Goal: Task Accomplishment & Management: Complete application form

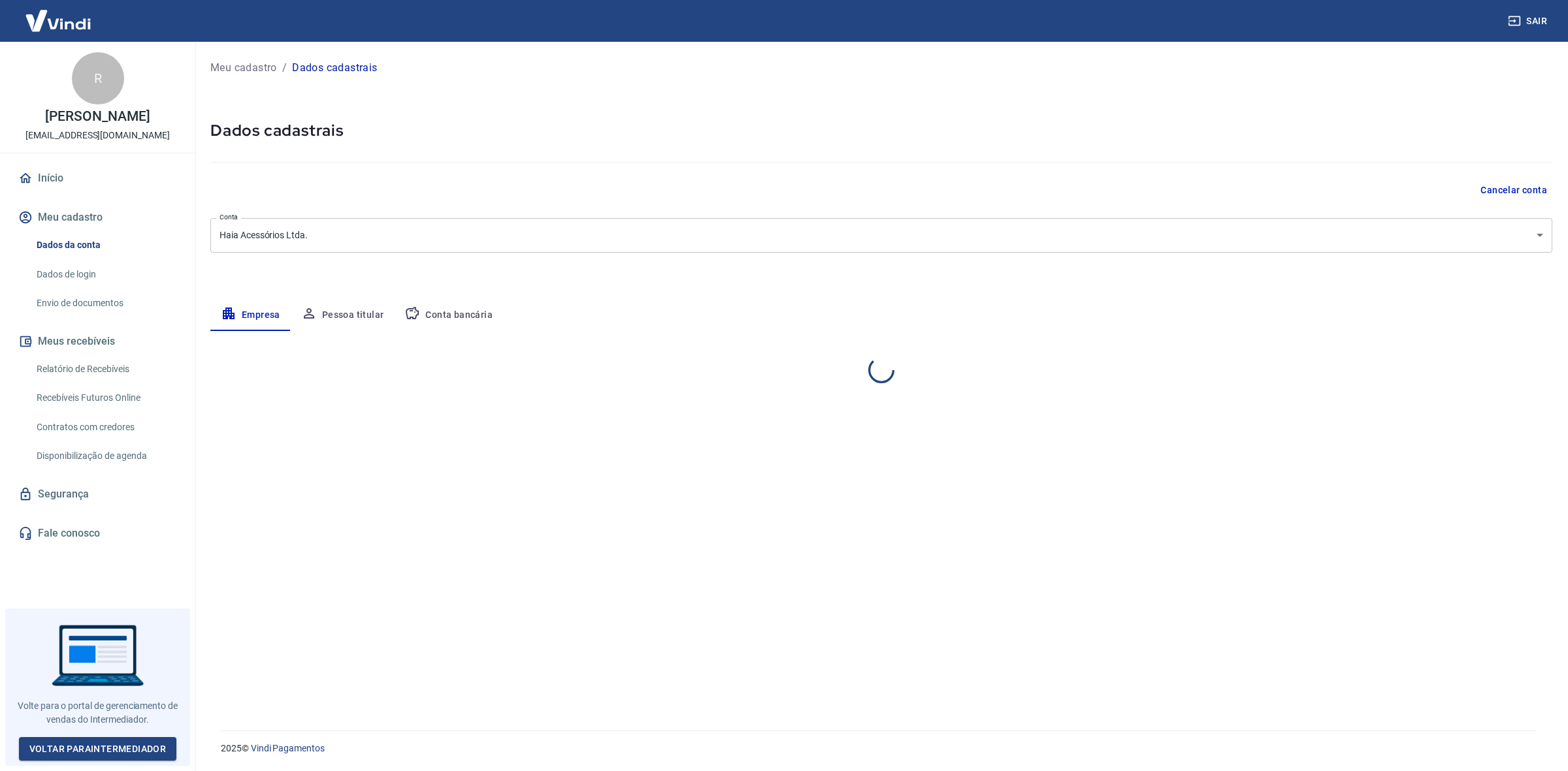
select select "SP"
select select "business"
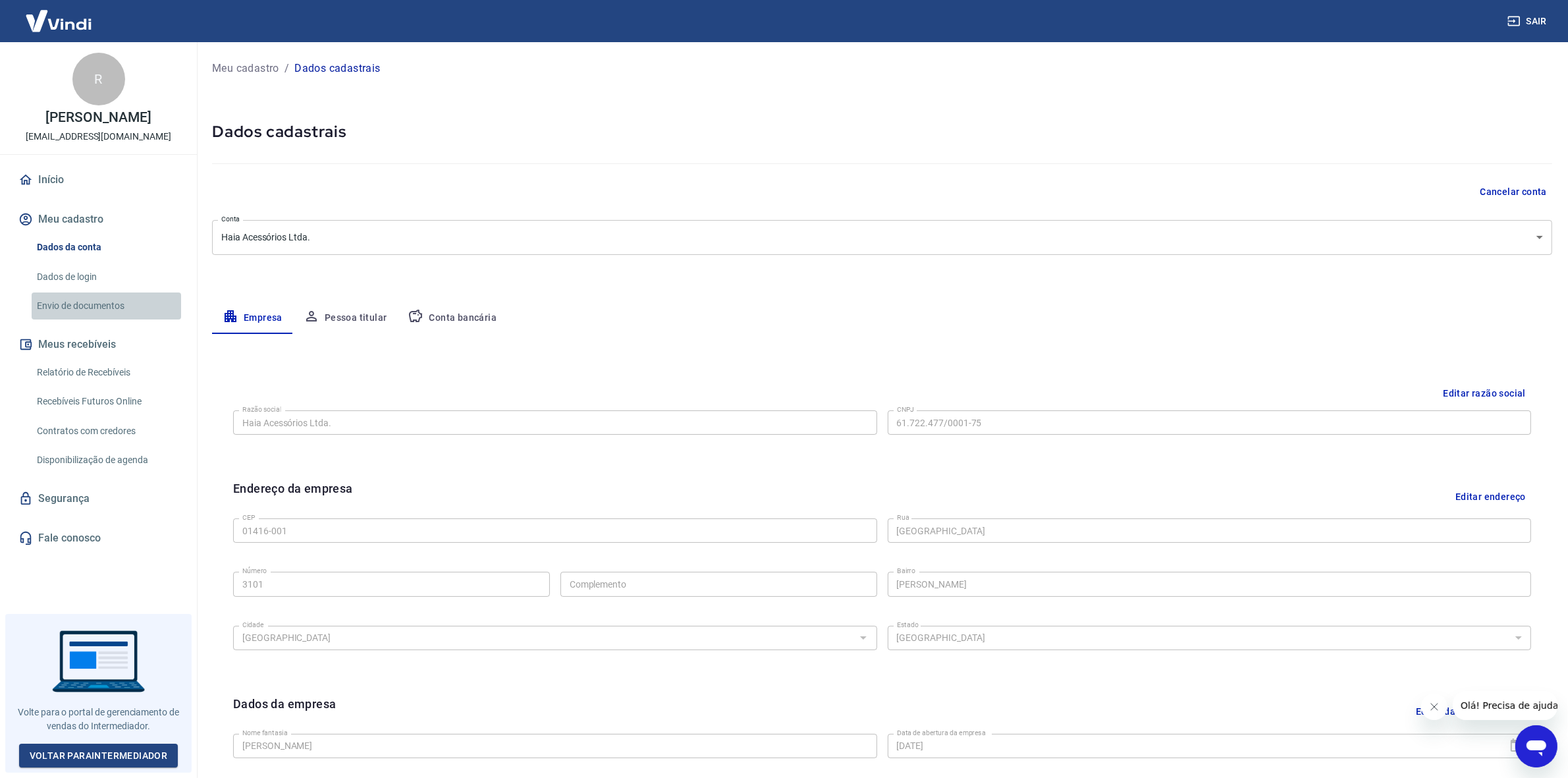
click at [102, 311] on link "Envio de documentos" at bounding box center [106, 306] width 149 height 27
